Goal: Task Accomplishment & Management: Use online tool/utility

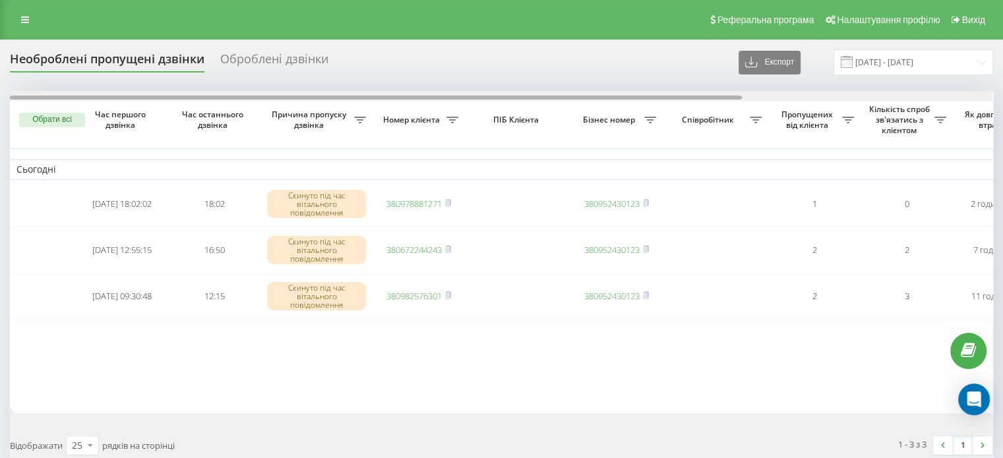
scroll to position [0, 335]
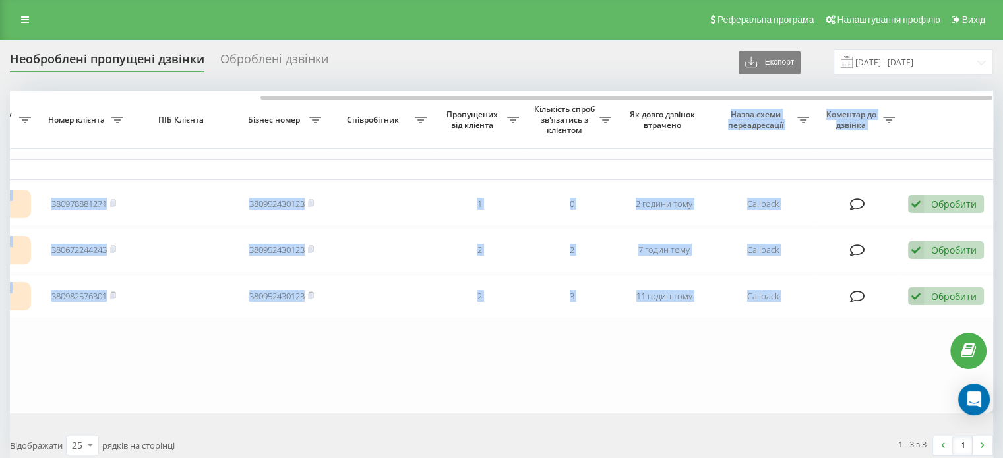
drag, startPoint x: 531, startPoint y: 94, endPoint x: 736, endPoint y: 105, distance: 204.6
click at [736, 105] on div "Обрати всі Час першого дзвінка Час останнього дзвінка Причина пропуску дзвінка …" at bounding box center [501, 252] width 983 height 322
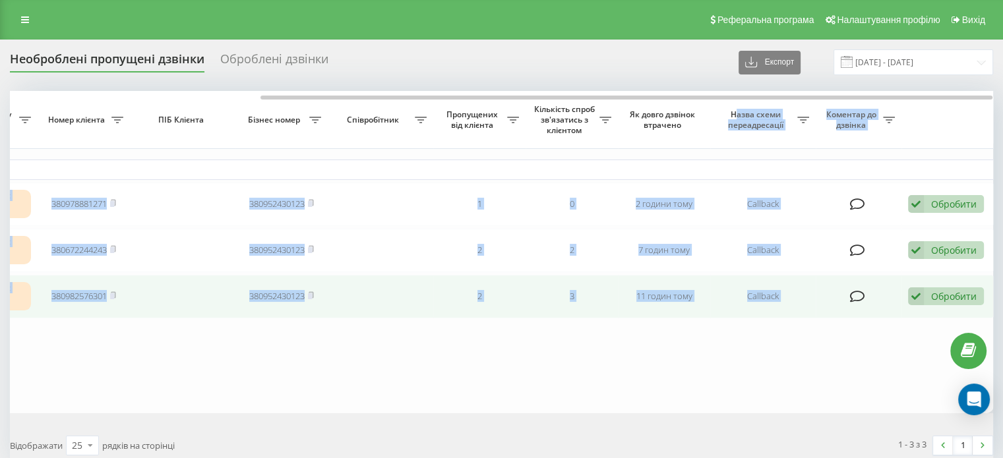
click at [936, 304] on td "Обробити Не вдалося зв'язатися Зв'язався з клієнтом за допомогою іншого каналу …" at bounding box center [947, 297] width 92 height 44
click at [935, 298] on div "Обробити" at bounding box center [953, 296] width 45 height 13
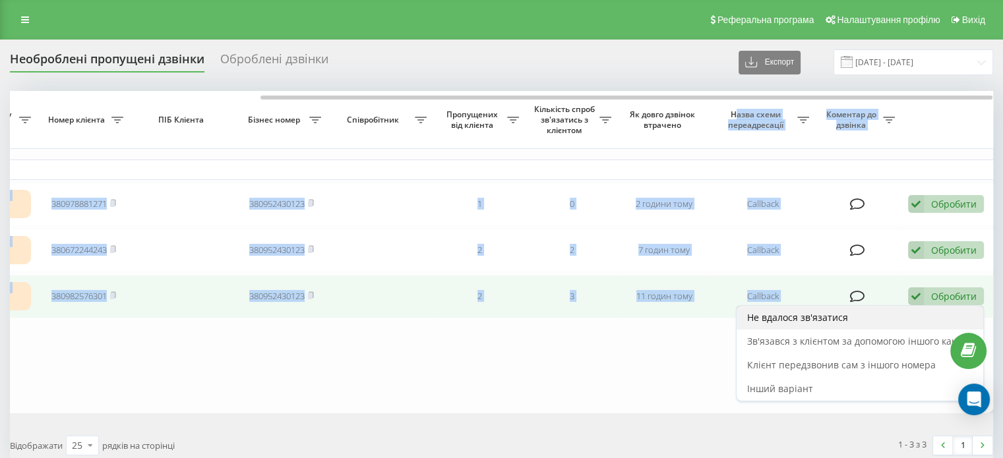
click at [848, 316] on div "Не вдалося зв'язатися" at bounding box center [859, 318] width 247 height 24
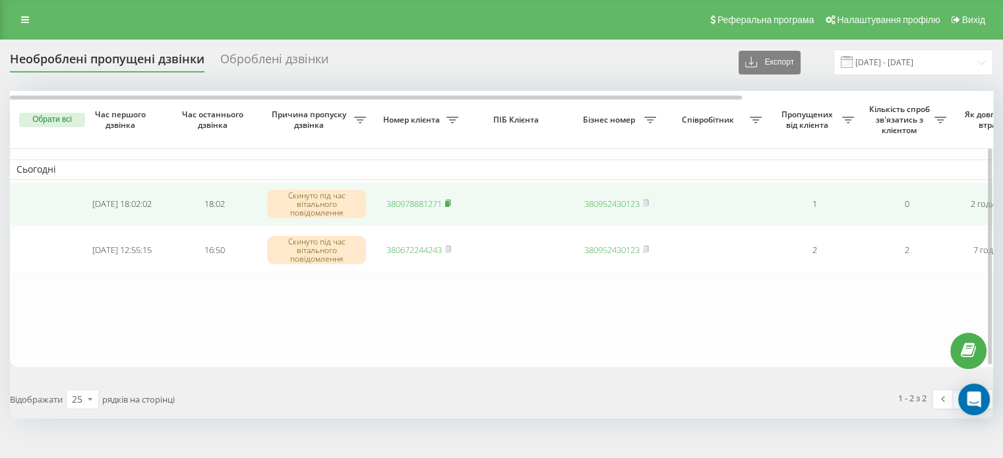
click at [449, 201] on rect at bounding box center [447, 204] width 4 height 6
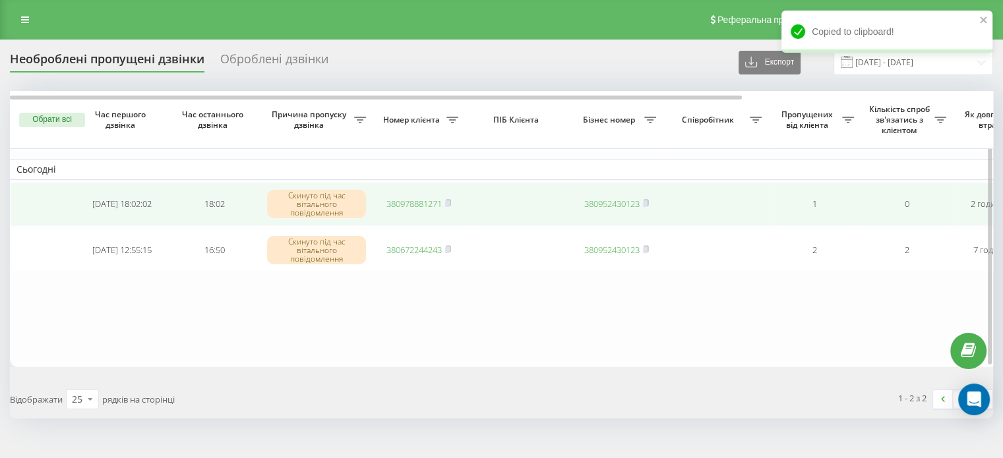
click at [415, 202] on link "380978881271" at bounding box center [413, 204] width 55 height 12
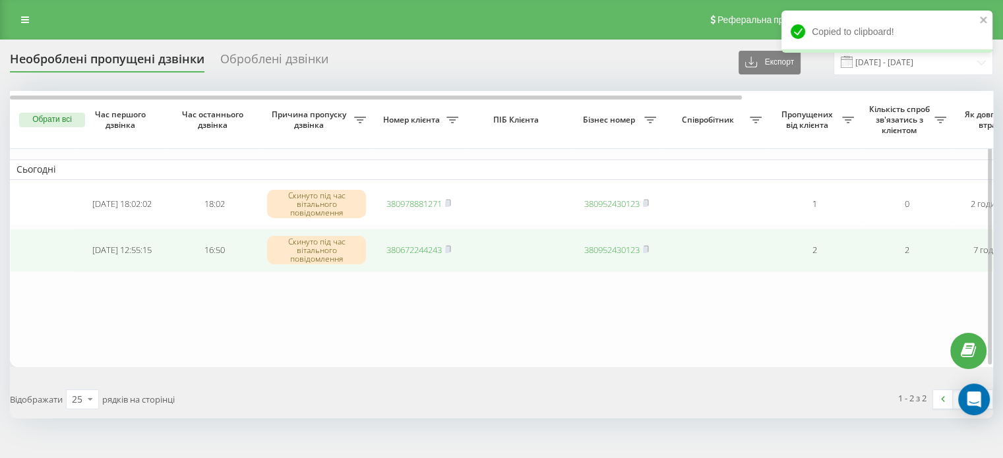
drag, startPoint x: 450, startPoint y: 246, endPoint x: 430, endPoint y: 249, distance: 20.7
click at [451, 245] on icon at bounding box center [448, 249] width 6 height 8
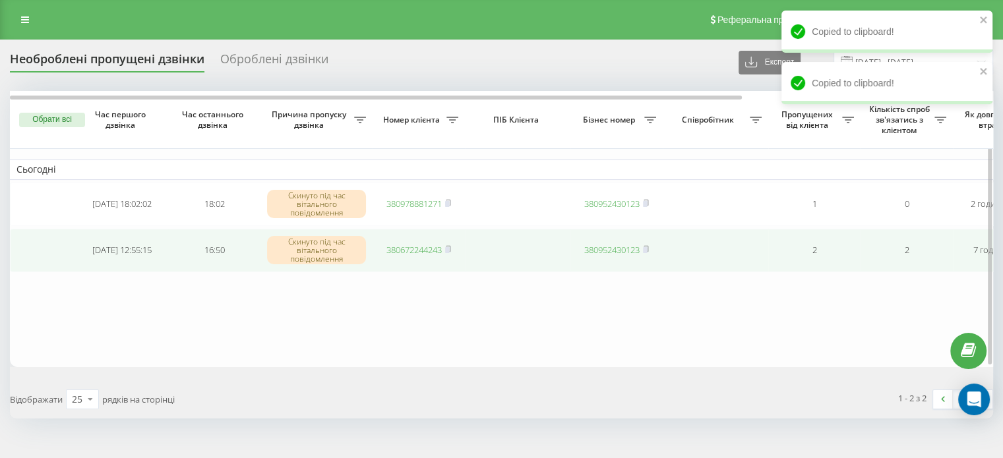
click at [412, 250] on link "380672244243" at bounding box center [413, 250] width 55 height 12
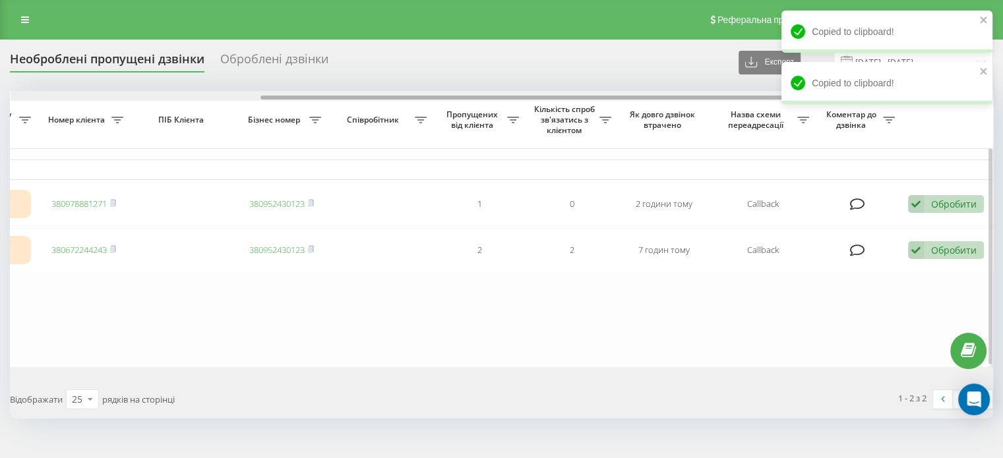
drag, startPoint x: 587, startPoint y: 97, endPoint x: 964, endPoint y: 165, distance: 383.3
click at [953, 128] on div "Обрати всі Час першого дзвінка Час останнього дзвінка Причина пропуску дзвінка …" at bounding box center [501, 229] width 983 height 276
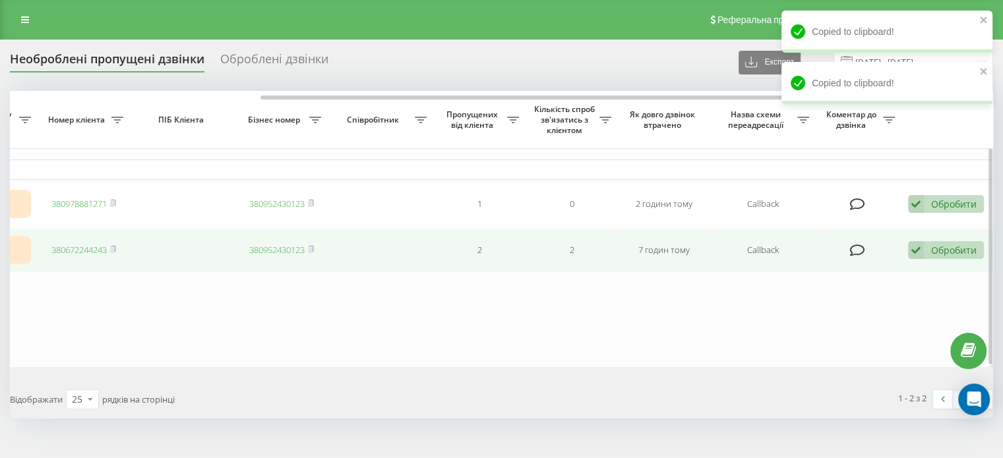
click at [954, 247] on div "Обробити" at bounding box center [953, 250] width 45 height 13
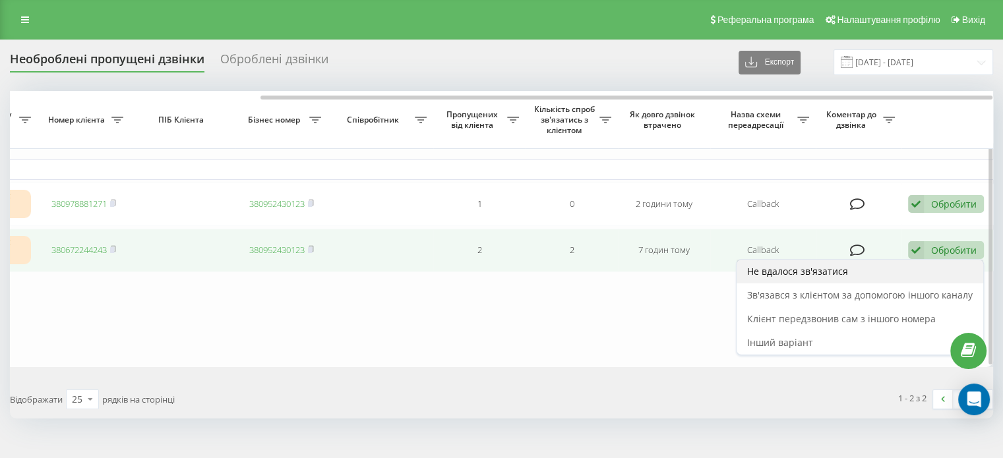
click at [860, 268] on div "Не вдалося зв'язатися" at bounding box center [859, 272] width 247 height 24
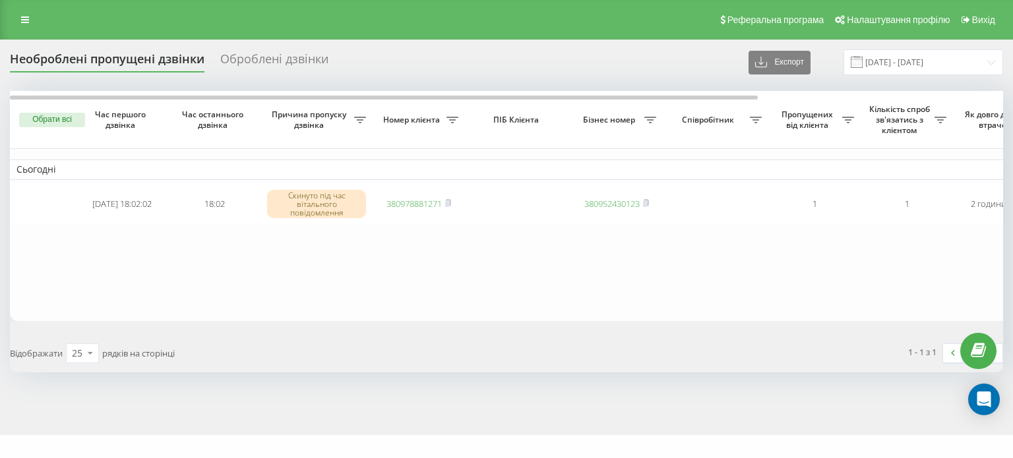
click at [357, 407] on div "Необроблені пропущені дзвінки Оброблені дзвінки Експорт .csv .xlsx [DATE] - [DA…" at bounding box center [506, 238] width 1013 height 396
